Goal: Task Accomplishment & Management: Check status

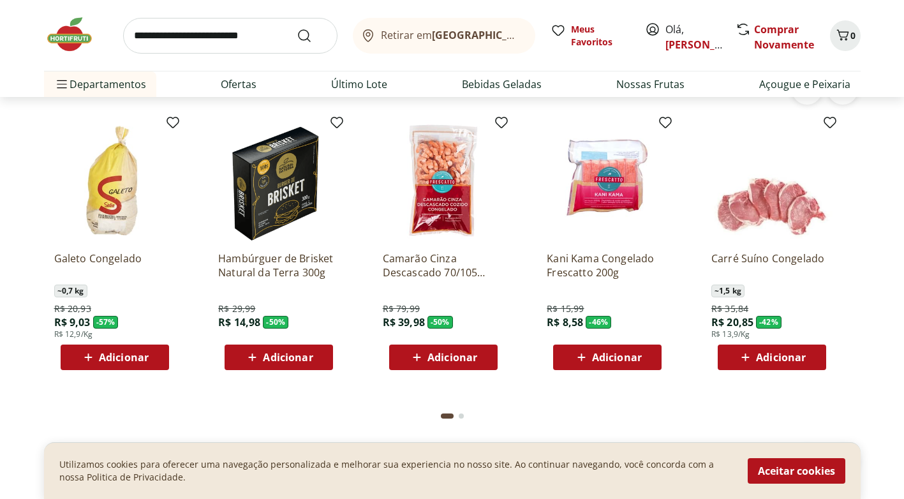
scroll to position [1779, 0]
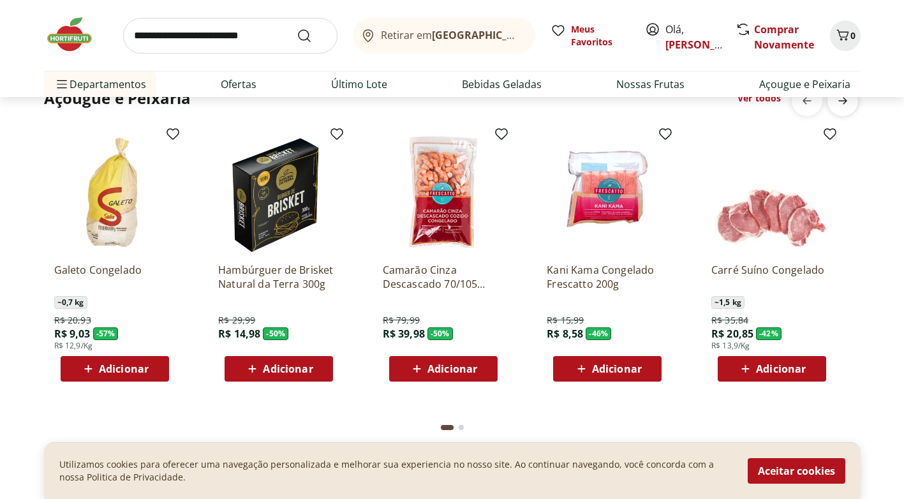
click at [844, 109] on span "next" at bounding box center [843, 101] width 26 height 26
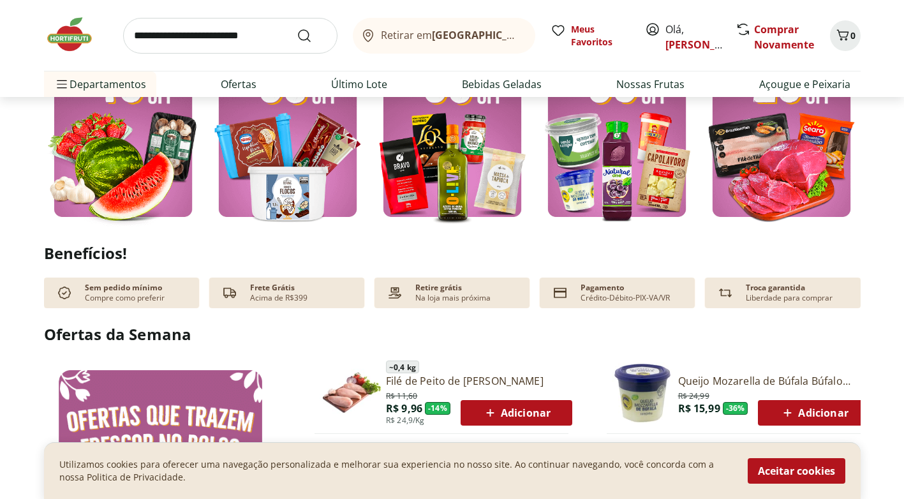
scroll to position [331, 0]
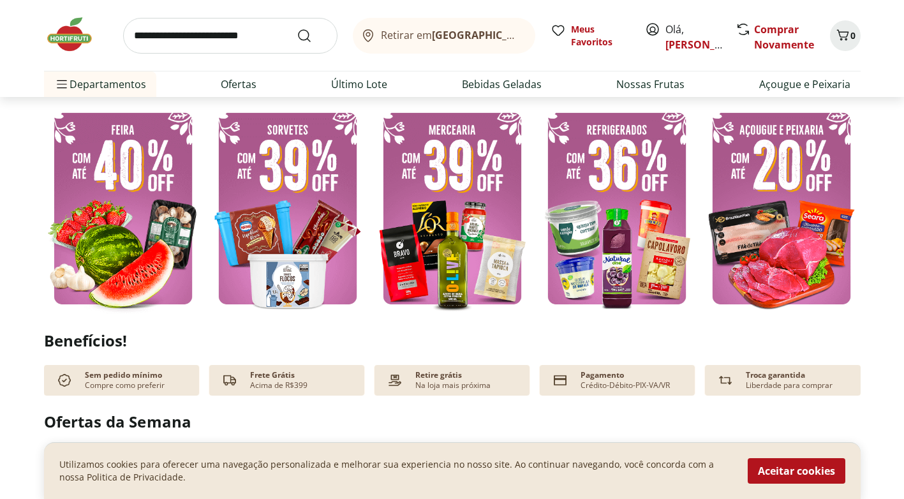
click at [253, 29] on input "search" at bounding box center [230, 36] width 214 height 36
type input "*********"
click at [297, 28] on button "Submit Search" at bounding box center [312, 35] width 31 height 15
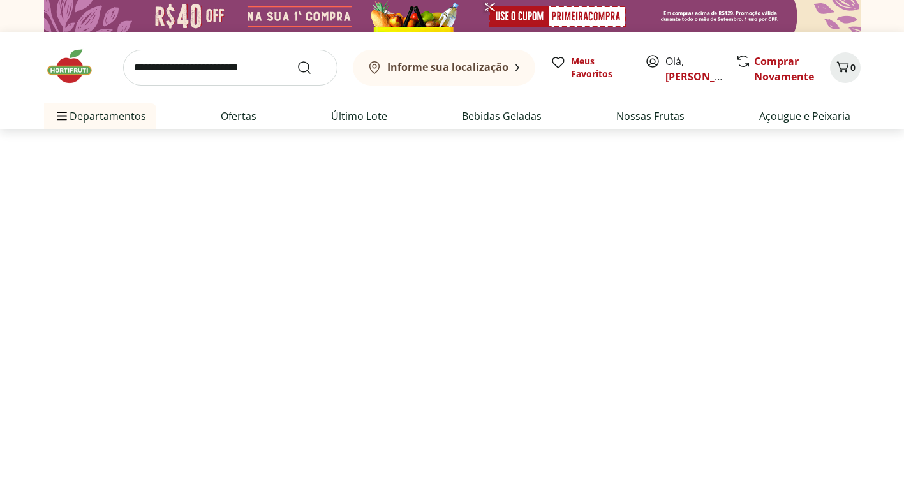
select select "**********"
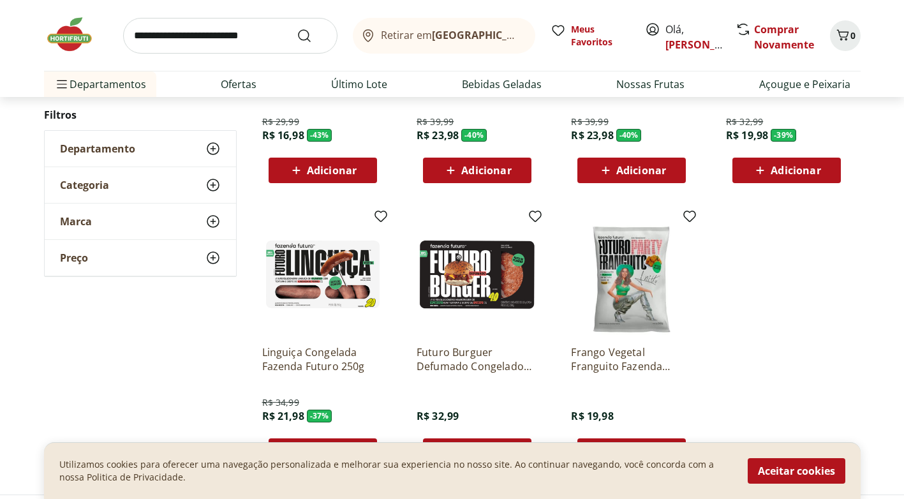
scroll to position [408, 0]
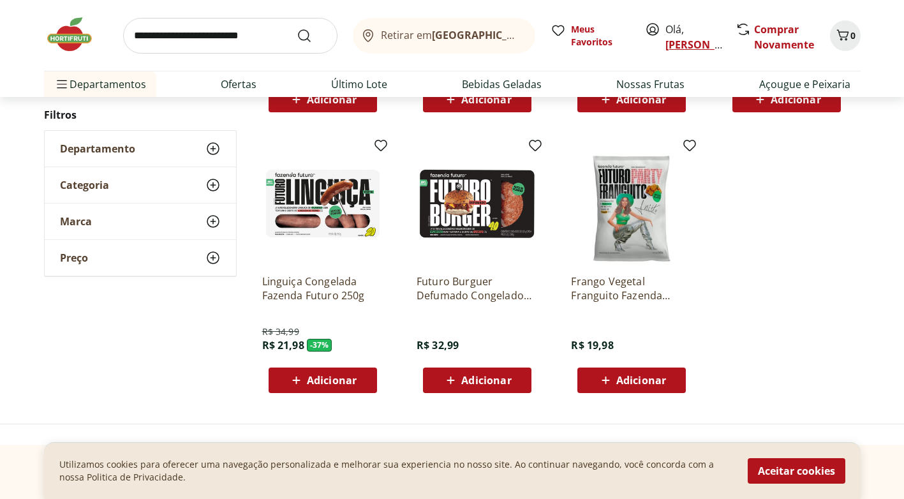
click at [668, 48] on link "[PERSON_NAME]" at bounding box center [707, 45] width 83 height 14
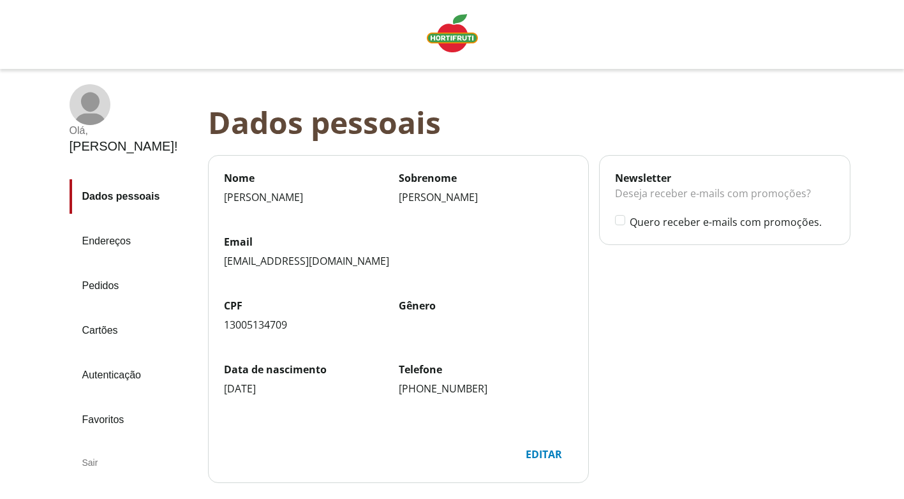
click at [117, 269] on link "Pedidos" at bounding box center [134, 286] width 128 height 34
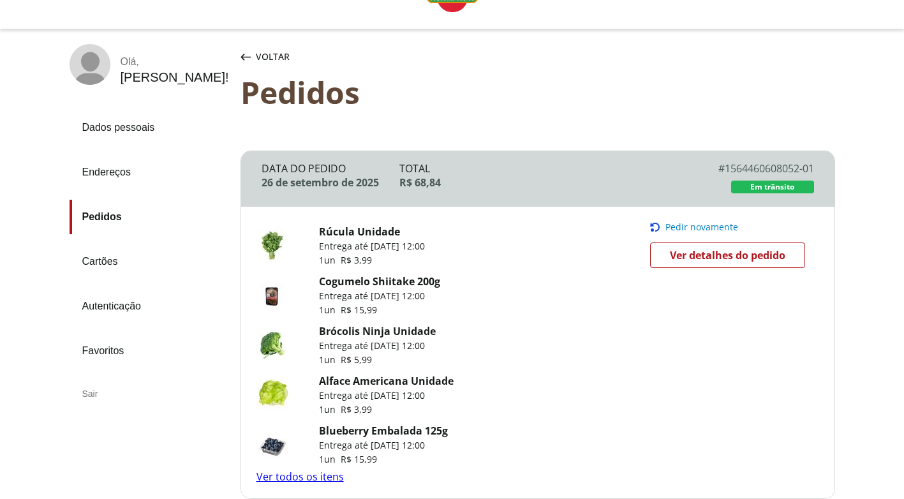
scroll to position [79, 0]
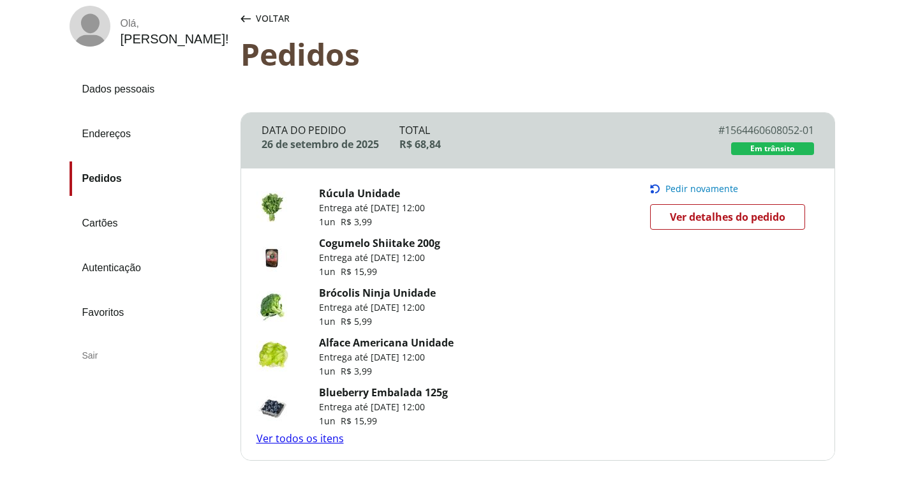
click at [718, 220] on span "Ver detalhes do pedido" at bounding box center [728, 216] width 116 height 19
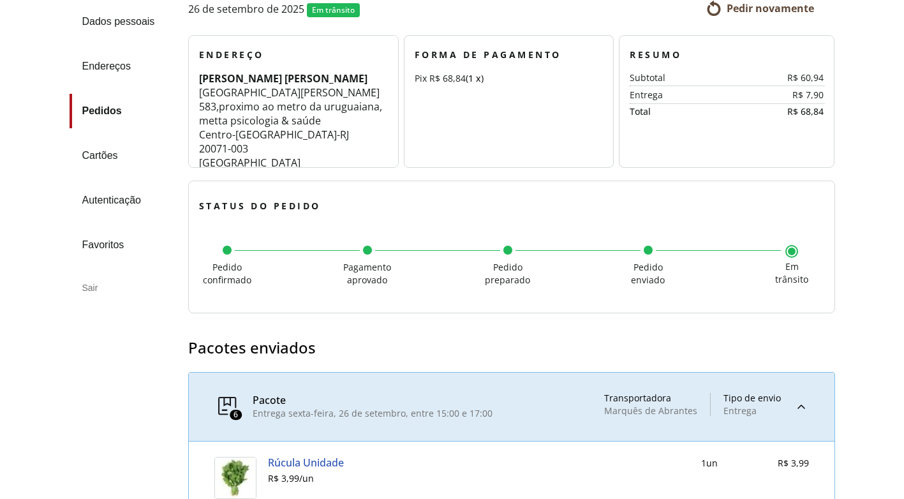
scroll to position [291, 0]
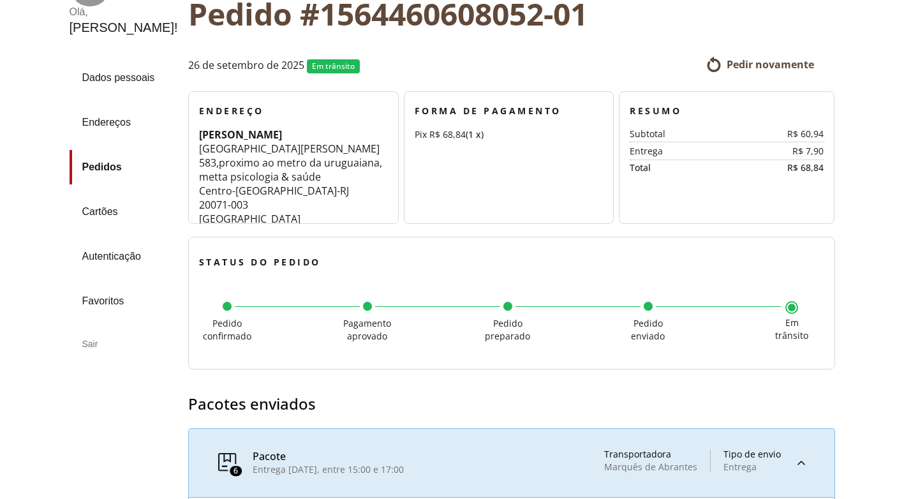
scroll to position [101, 0]
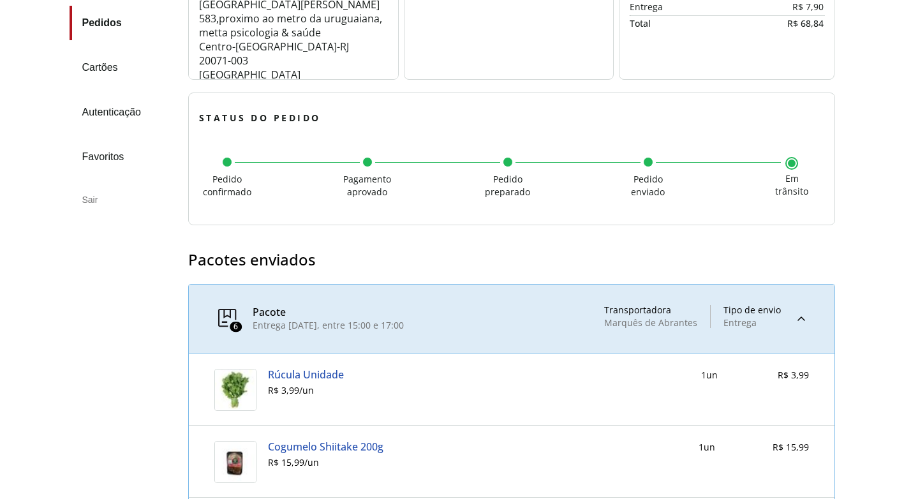
scroll to position [297, 0]
